Goal: Information Seeking & Learning: Learn about a topic

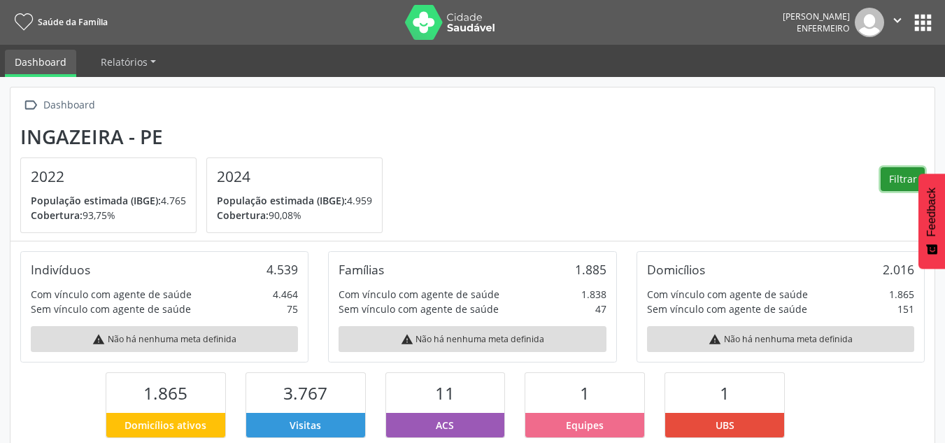
click at [898, 181] on button "Filtrar" at bounding box center [903, 179] width 44 height 24
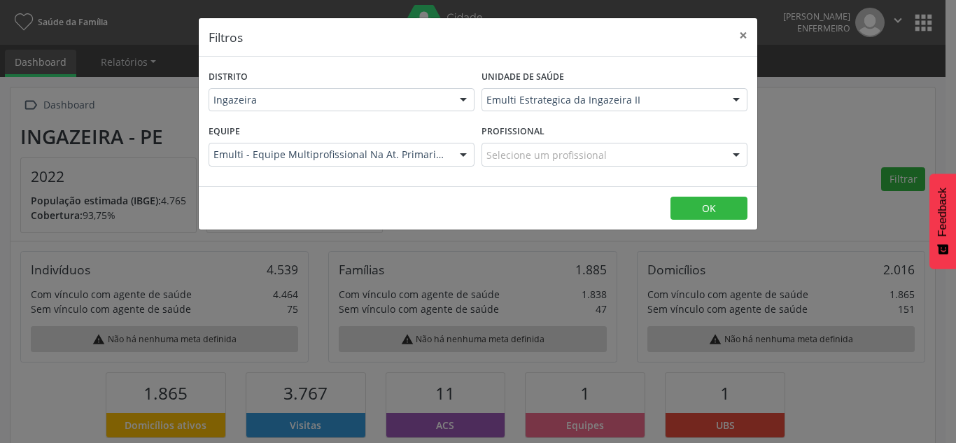
click at [742, 96] on div at bounding box center [736, 101] width 21 height 24
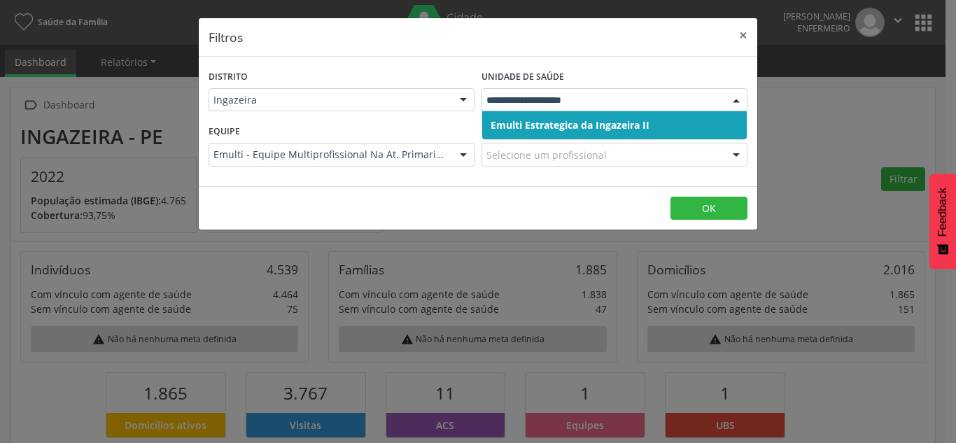
click at [621, 127] on span "Emulti Estrategica da Ingazeira II" at bounding box center [570, 124] width 159 height 13
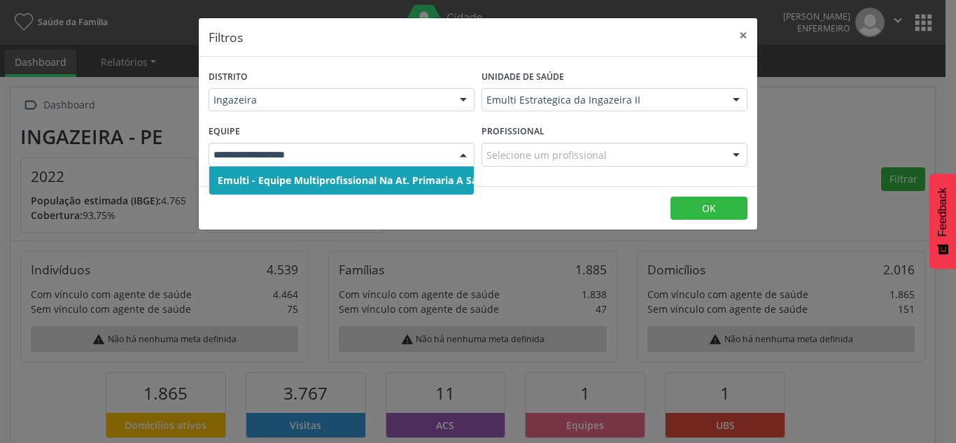
click at [463, 155] on div at bounding box center [463, 155] width 21 height 24
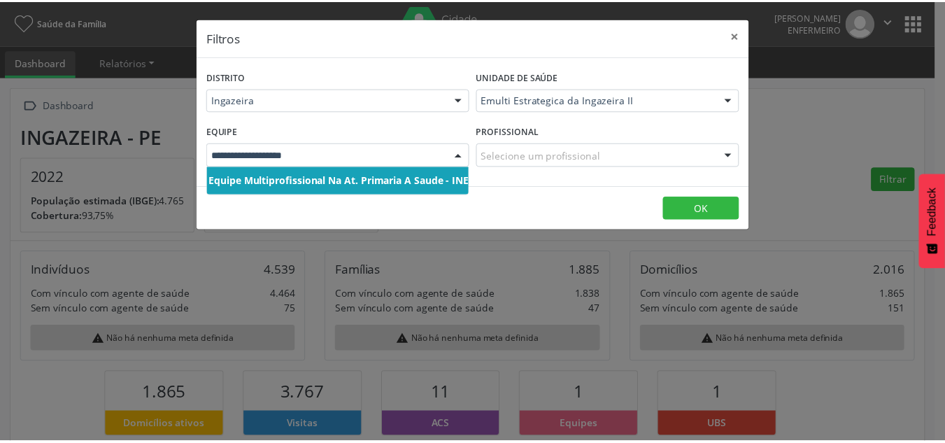
scroll to position [0, 117]
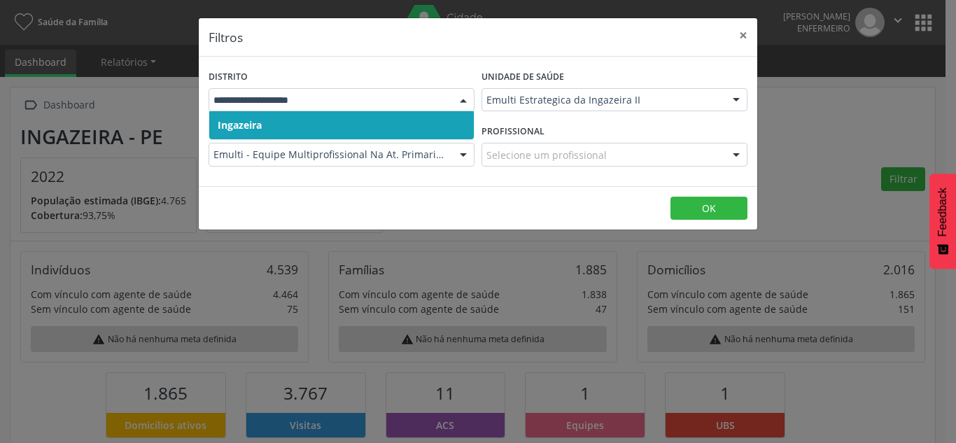
click at [463, 94] on div at bounding box center [463, 101] width 21 height 24
click at [379, 120] on span "Ingazeira" at bounding box center [341, 125] width 265 height 28
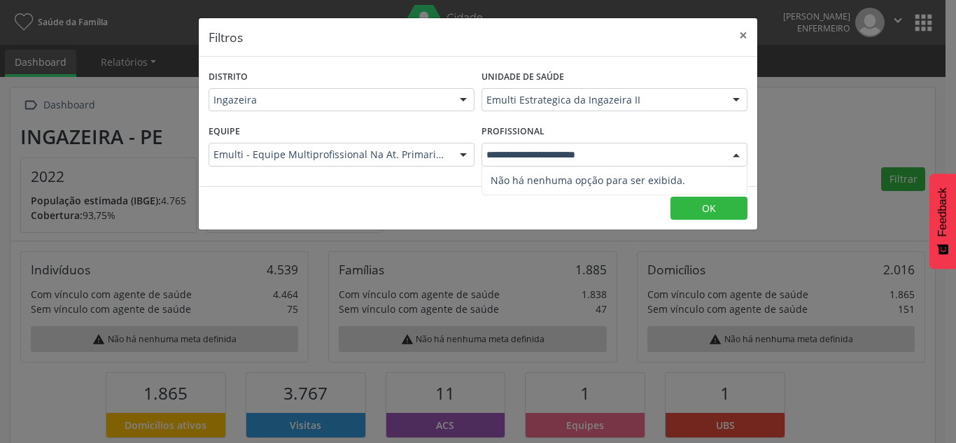
click at [738, 156] on div at bounding box center [736, 155] width 21 height 24
click at [737, 156] on div at bounding box center [736, 155] width 21 height 24
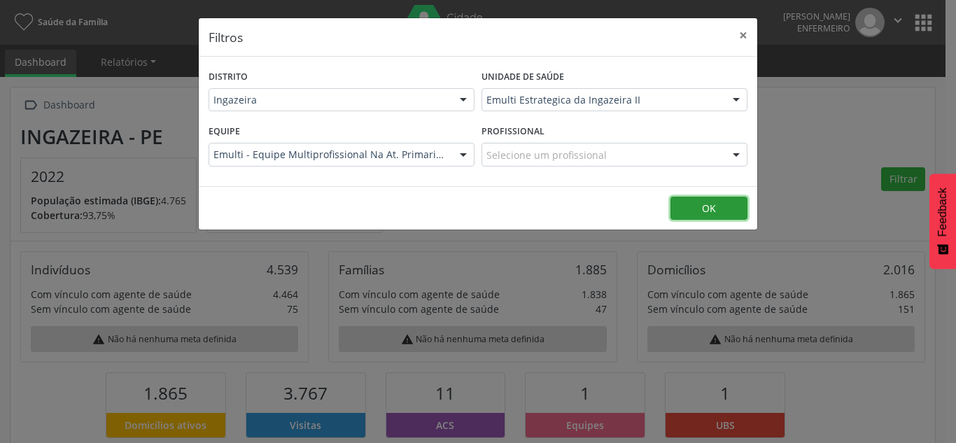
click at [703, 207] on button "OK" at bounding box center [708, 209] width 77 height 24
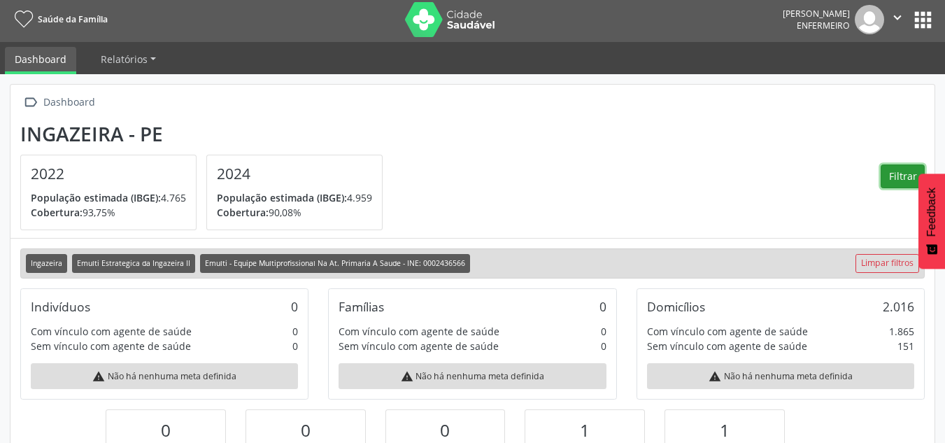
scroll to position [0, 0]
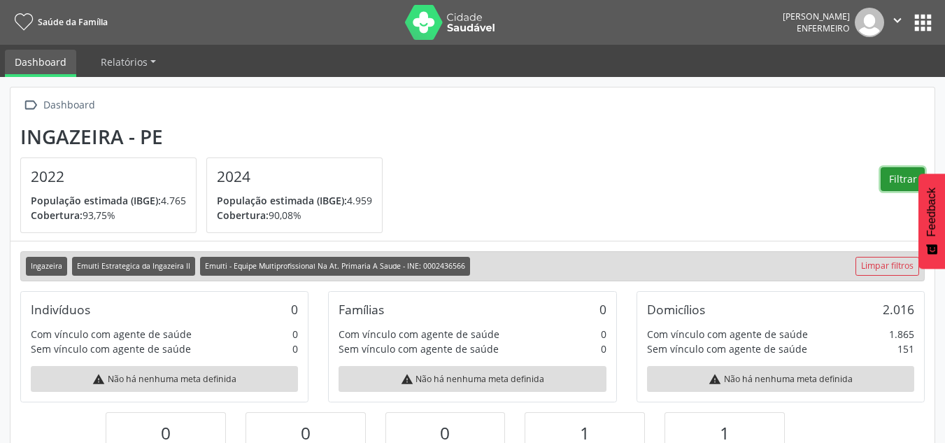
click at [887, 183] on button "Filtrar" at bounding box center [903, 179] width 44 height 24
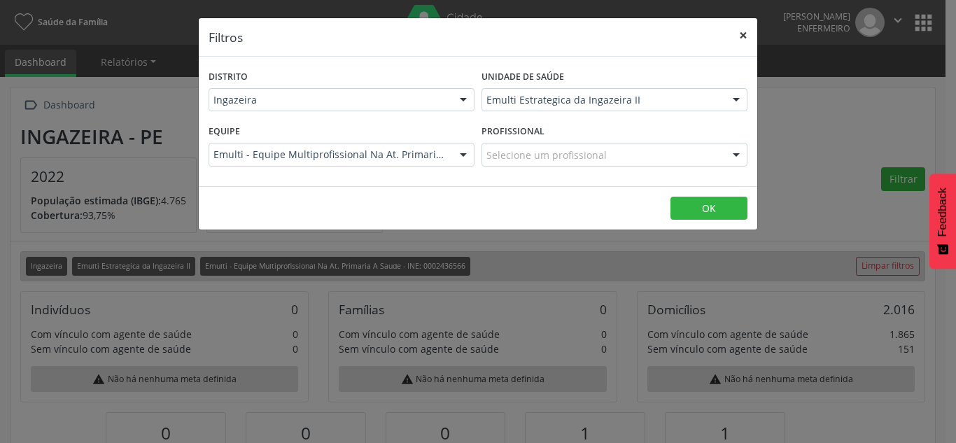
click at [735, 34] on button "×" at bounding box center [743, 35] width 28 height 34
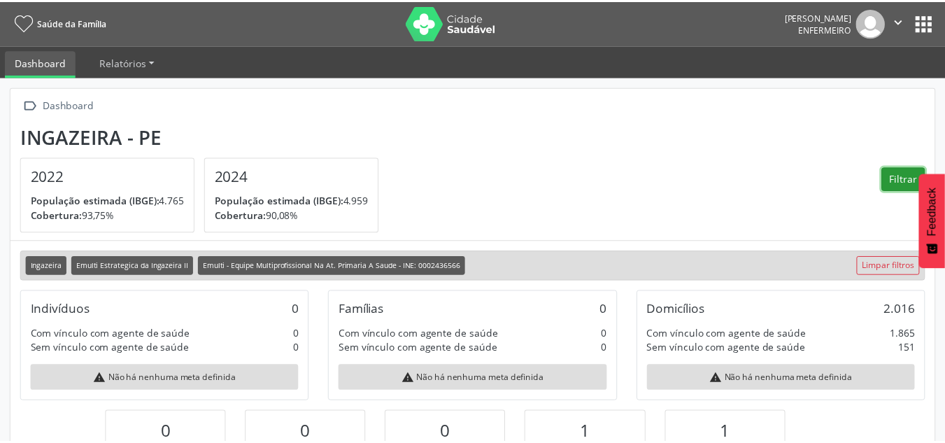
scroll to position [699539, 699464]
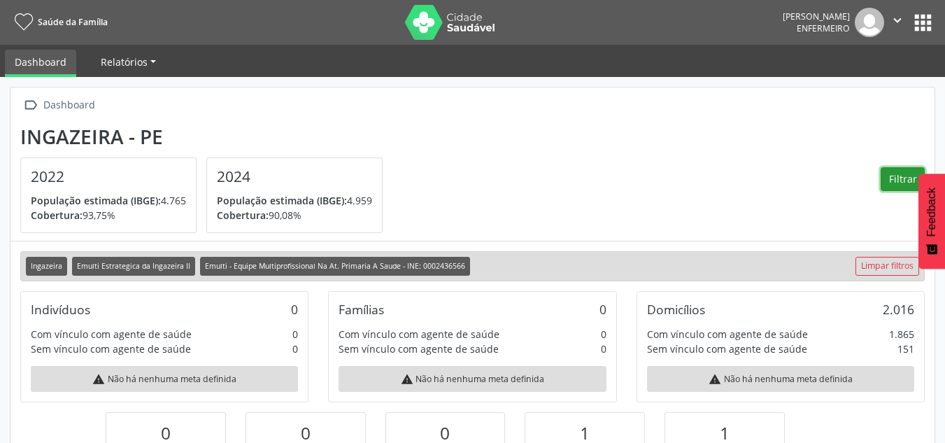
click at [113, 52] on link "Relatórios" at bounding box center [128, 62] width 75 height 24
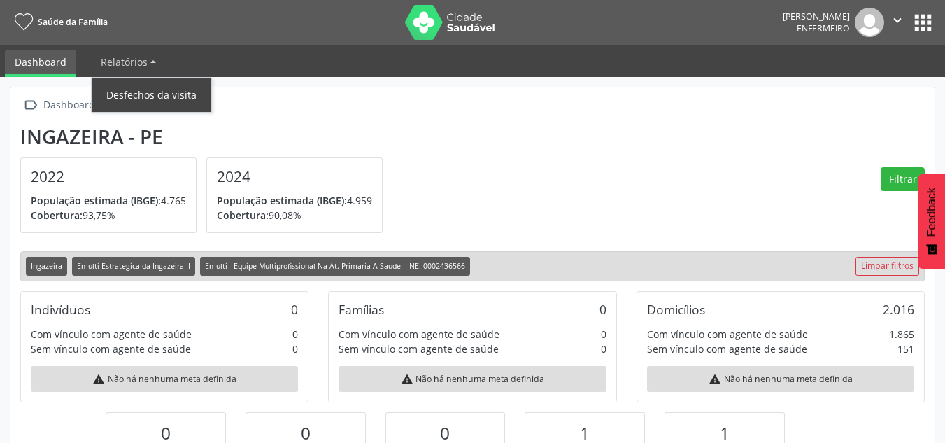
click at [127, 92] on link "Desfechos da visita" at bounding box center [152, 95] width 120 height 24
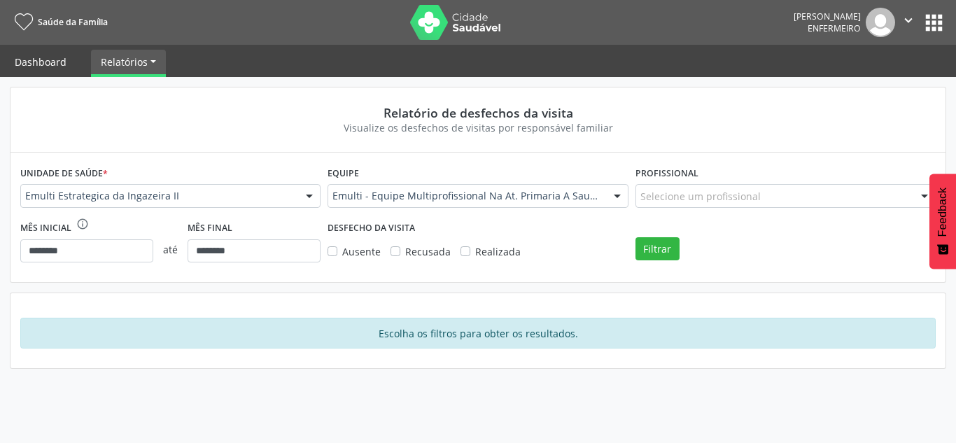
click at [47, 63] on link "Dashboard" at bounding box center [40, 62] width 71 height 24
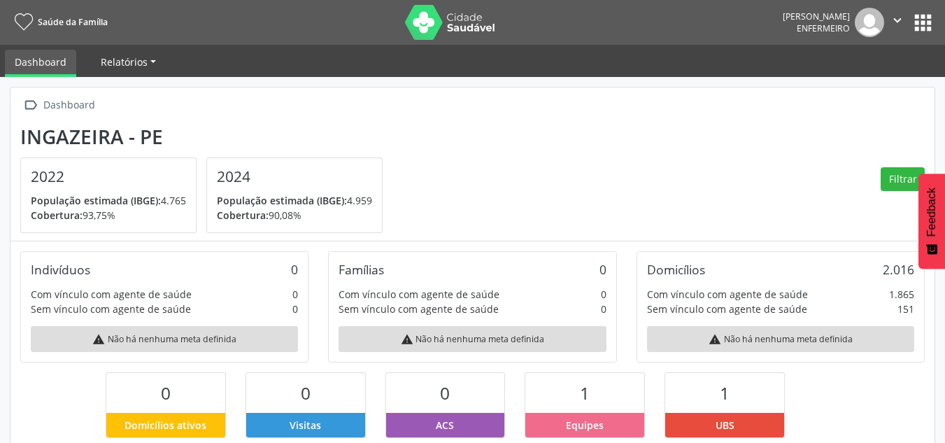
scroll to position [232, 309]
click at [146, 63] on span "Relatórios" at bounding box center [124, 61] width 47 height 13
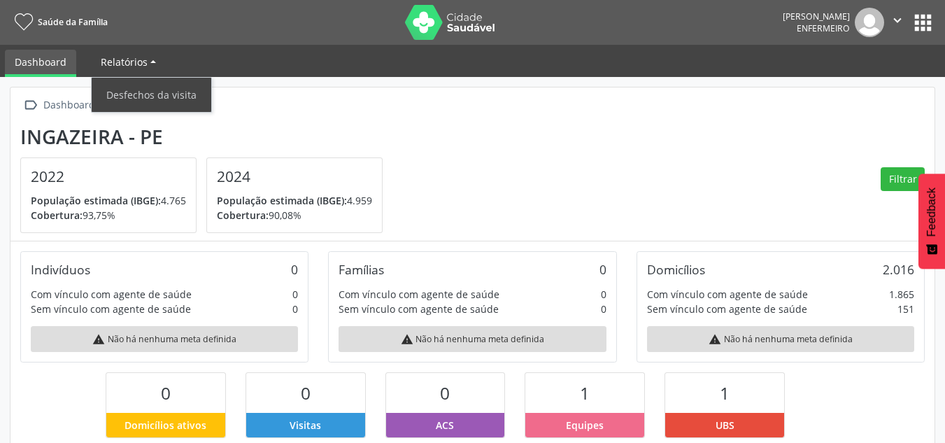
click at [144, 62] on span "Relatórios" at bounding box center [124, 61] width 47 height 13
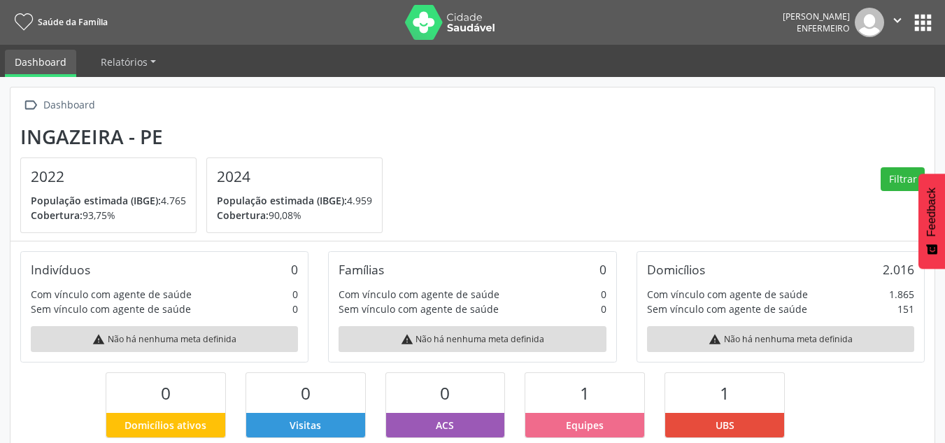
click at [922, 24] on button "apps" at bounding box center [923, 22] width 24 height 24
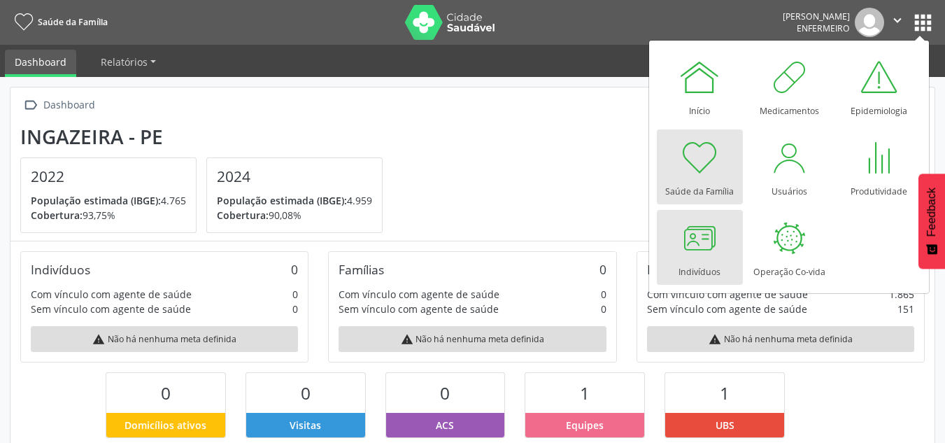
click at [700, 239] on div at bounding box center [700, 238] width 42 height 42
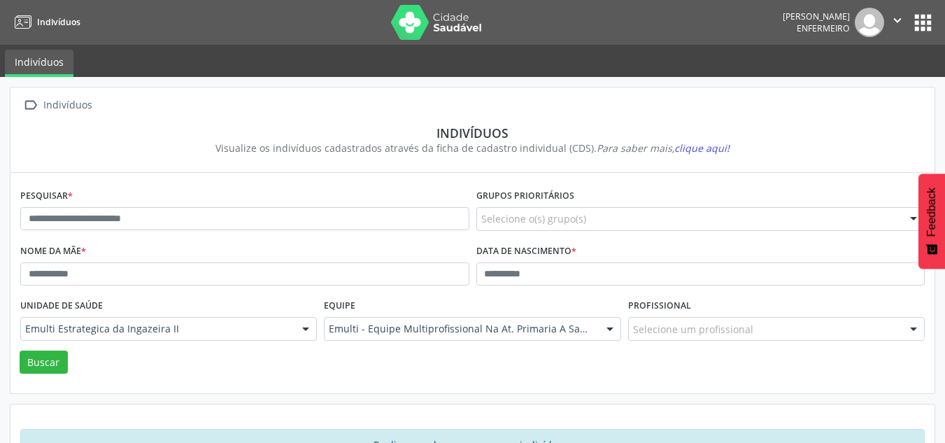
click at [929, 19] on button "apps" at bounding box center [923, 22] width 24 height 24
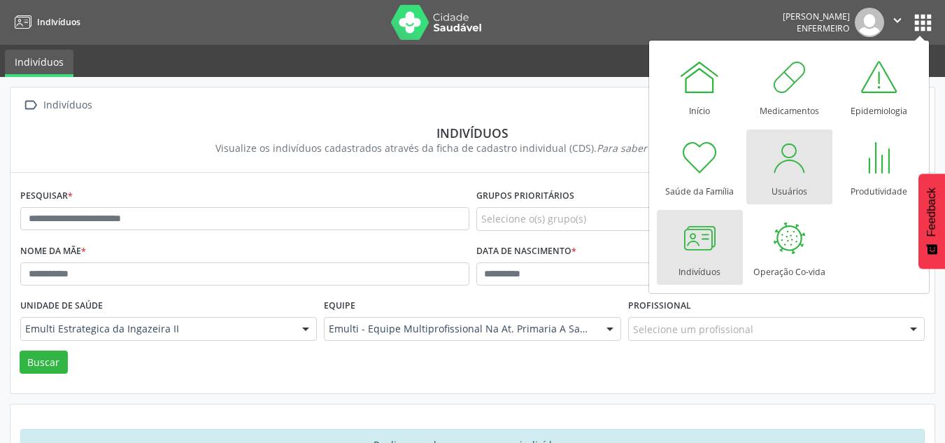
click at [784, 172] on div at bounding box center [789, 157] width 42 height 42
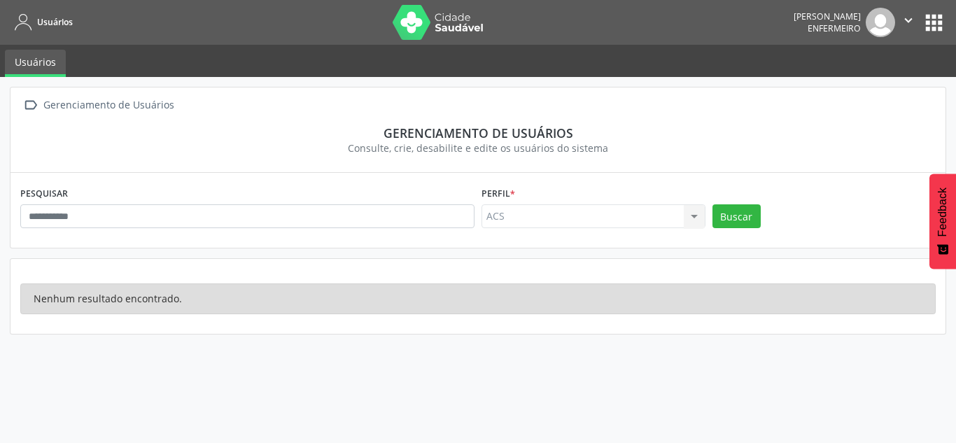
click at [697, 209] on div "ACS ACS Nenhum resultado encontrado para: " " Não há nenhuma opção para ser exi…" at bounding box center [593, 216] width 224 height 24
click at [693, 214] on div "ACS ACS Nenhum resultado encontrado para: " " Não há nenhuma opção para ser exi…" at bounding box center [593, 216] width 224 height 24
click at [933, 22] on button "apps" at bounding box center [934, 22] width 24 height 24
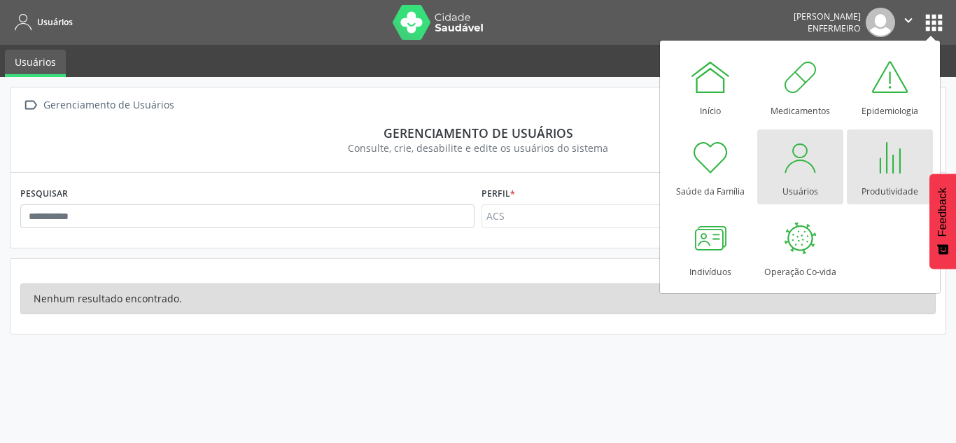
click at [882, 163] on div at bounding box center [889, 157] width 42 height 42
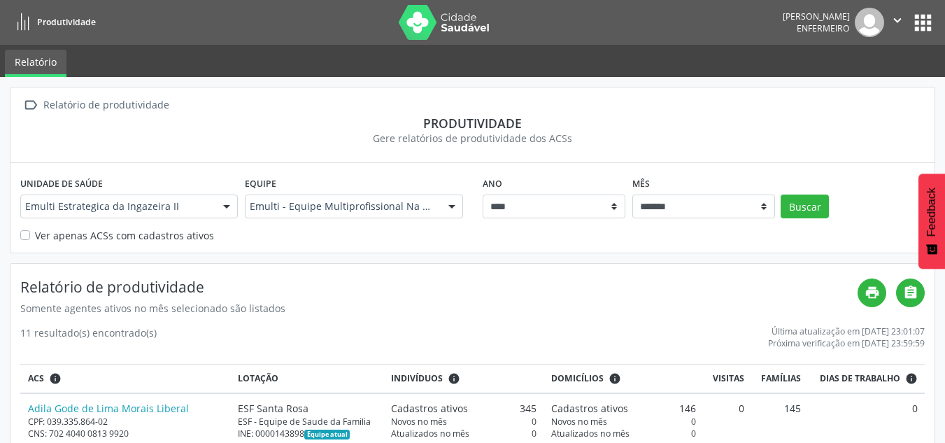
click at [225, 204] on div at bounding box center [226, 207] width 21 height 24
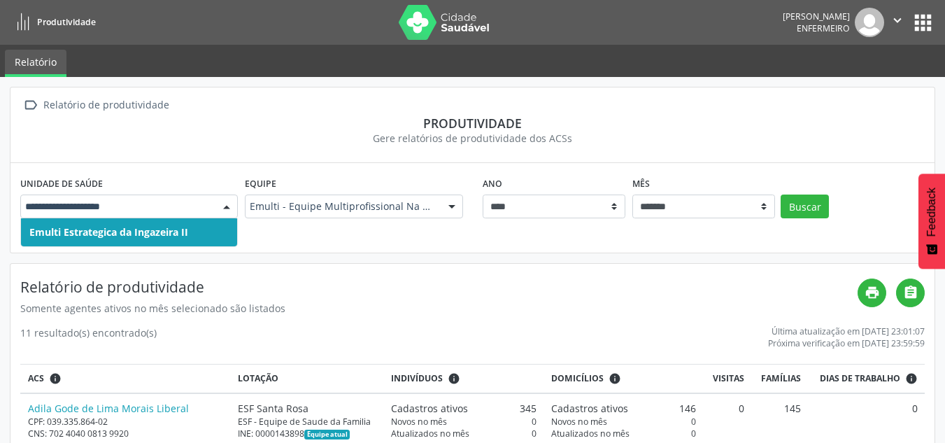
click at [180, 237] on span "Emulti Estrategica da Ingazeira II" at bounding box center [108, 231] width 159 height 13
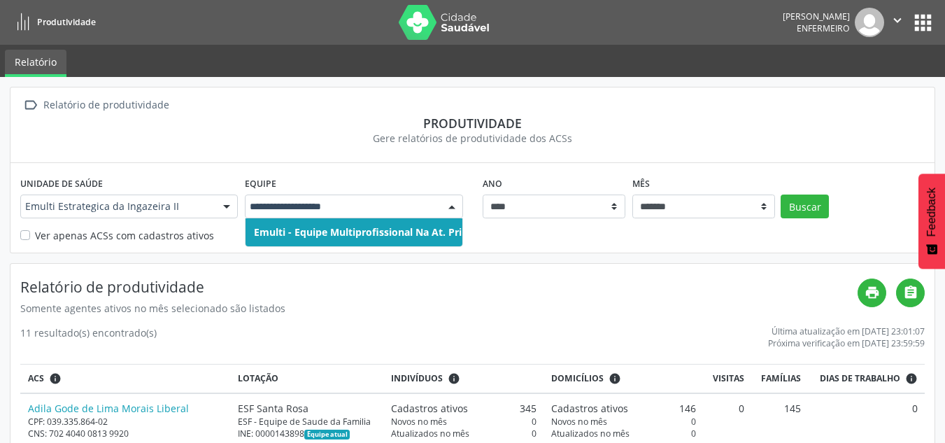
click at [458, 211] on div at bounding box center [452, 207] width 21 height 24
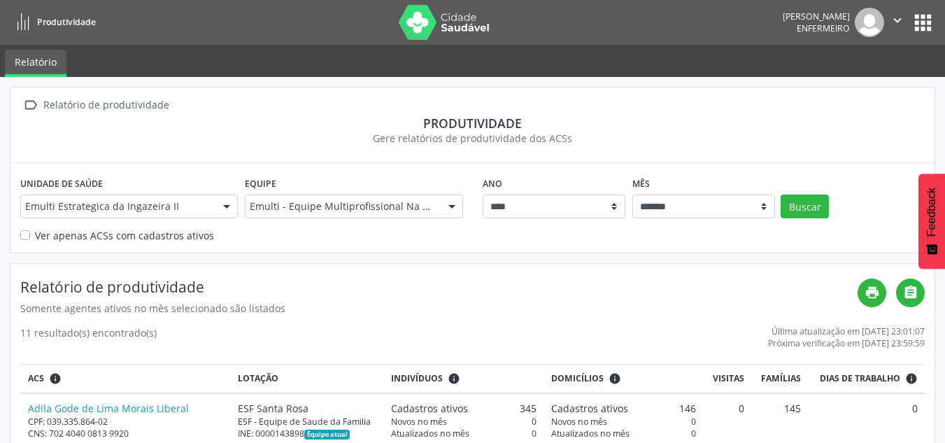
click at [458, 211] on div at bounding box center [452, 207] width 21 height 24
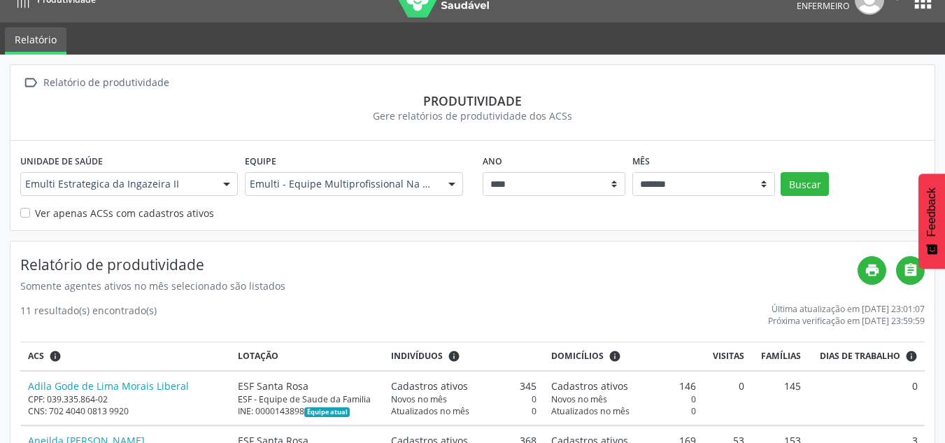
scroll to position [92, 0]
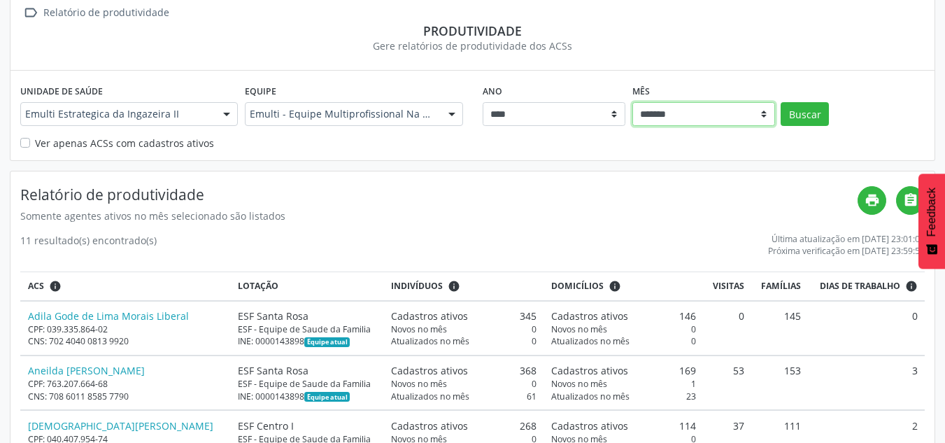
click at [723, 108] on select "******* ******** ****** ***** ***** **** ***** ***** ********* *******" at bounding box center [704, 114] width 143 height 24
click at [633, 102] on select "******* ******** ****** ***** ***** **** ***** ***** ********* *******" at bounding box center [704, 114] width 143 height 24
click at [802, 117] on button "Buscar" at bounding box center [805, 114] width 48 height 24
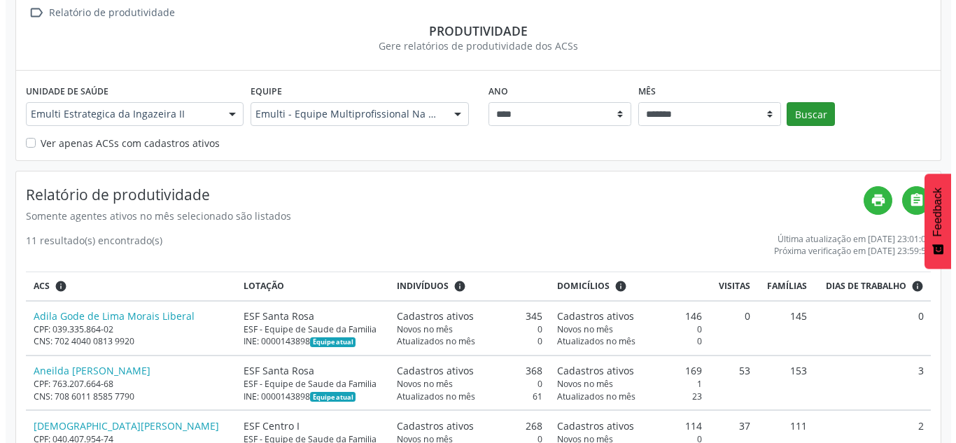
scroll to position [0, 0]
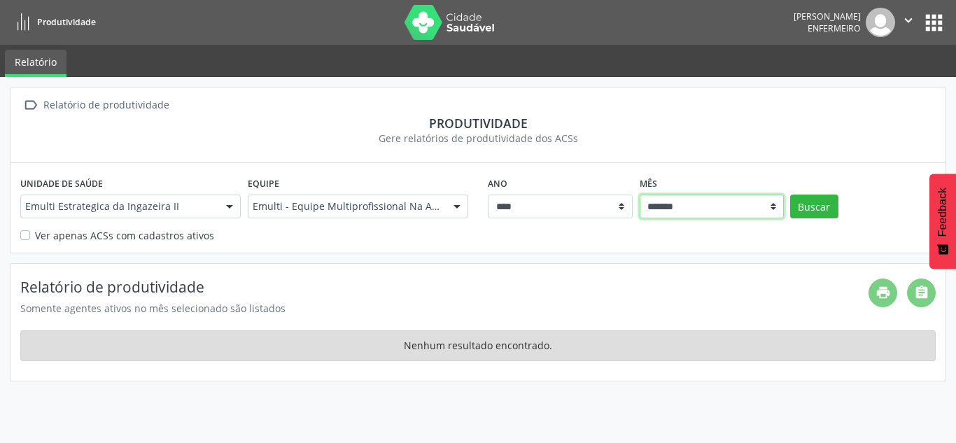
drag, startPoint x: 781, startPoint y: 209, endPoint x: 774, endPoint y: 210, distance: 7.1
click at [781, 209] on select "******* ******** ****** ***** ***** **** ***** ***** ********* *******" at bounding box center [712, 207] width 145 height 24
click at [640, 195] on select "******* ******** ****** ***** ***** **** ***** ***** ********* *******" at bounding box center [712, 207] width 145 height 24
click at [832, 205] on button "Buscar" at bounding box center [814, 207] width 48 height 24
click at [747, 204] on select "******* ******** ****** ***** ***** **** ***** ***** ********* *******" at bounding box center [712, 207] width 145 height 24
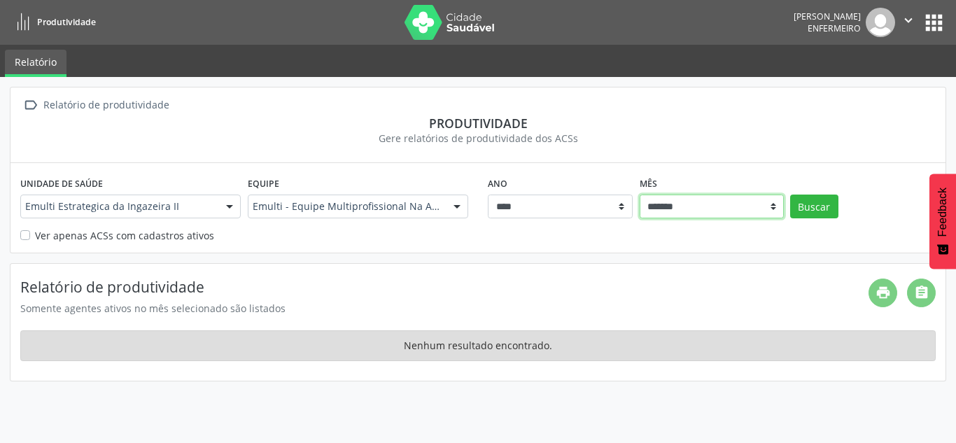
select select "**"
click at [640, 195] on select "******* ******** ****** ***** ***** **** ***** ***** ********* *******" at bounding box center [712, 207] width 145 height 24
click at [818, 209] on button "Buscar" at bounding box center [814, 207] width 48 height 24
click at [925, 16] on button "apps" at bounding box center [934, 22] width 24 height 24
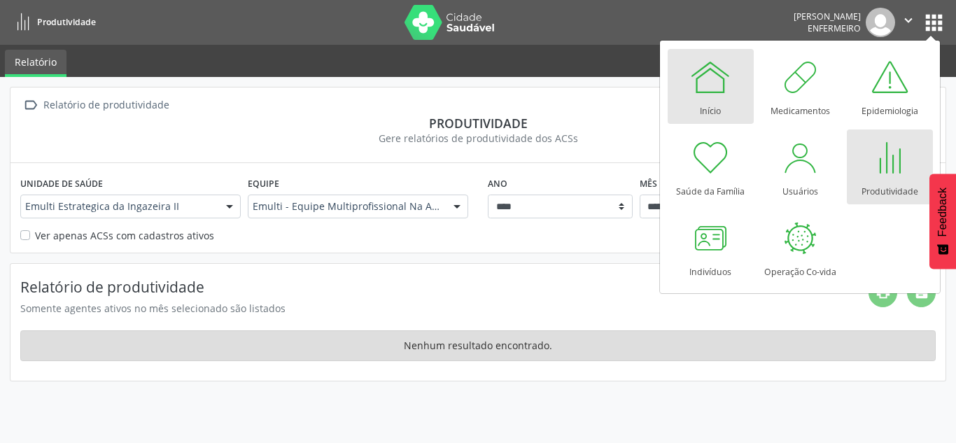
click at [712, 91] on div at bounding box center [710, 77] width 42 height 42
